Goal: Find specific page/section: Find specific page/section

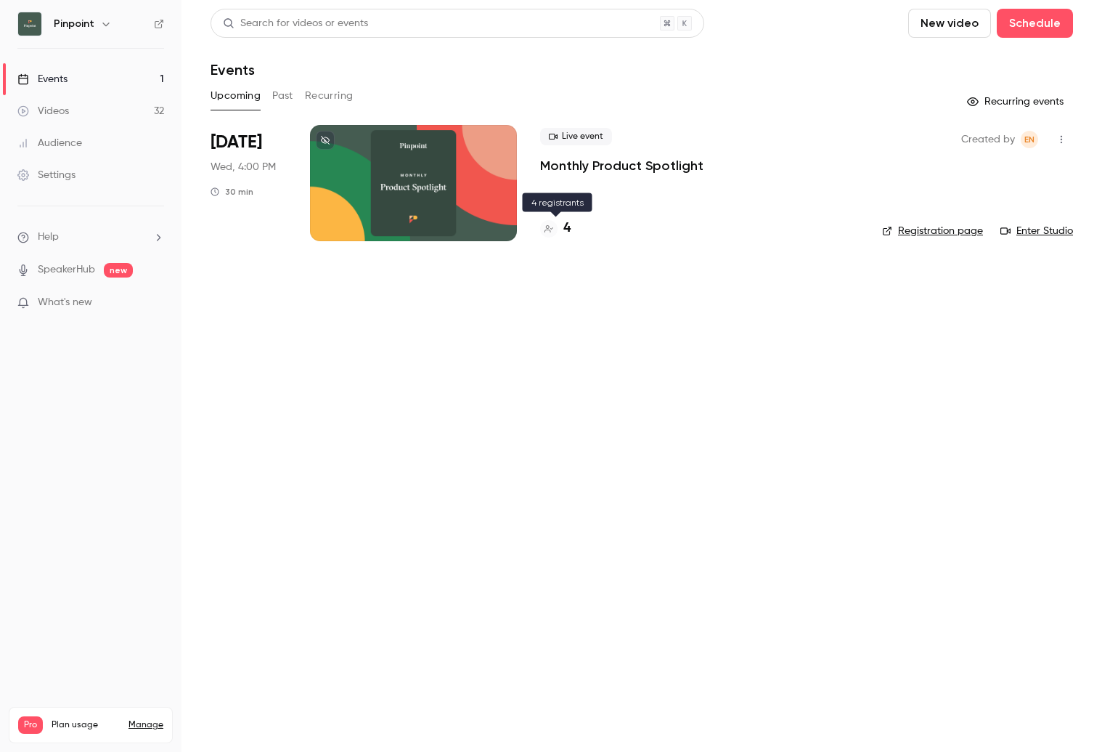
click at [560, 229] on div "4" at bounding box center [555, 229] width 30 height 20
